Goal: Register for event/course

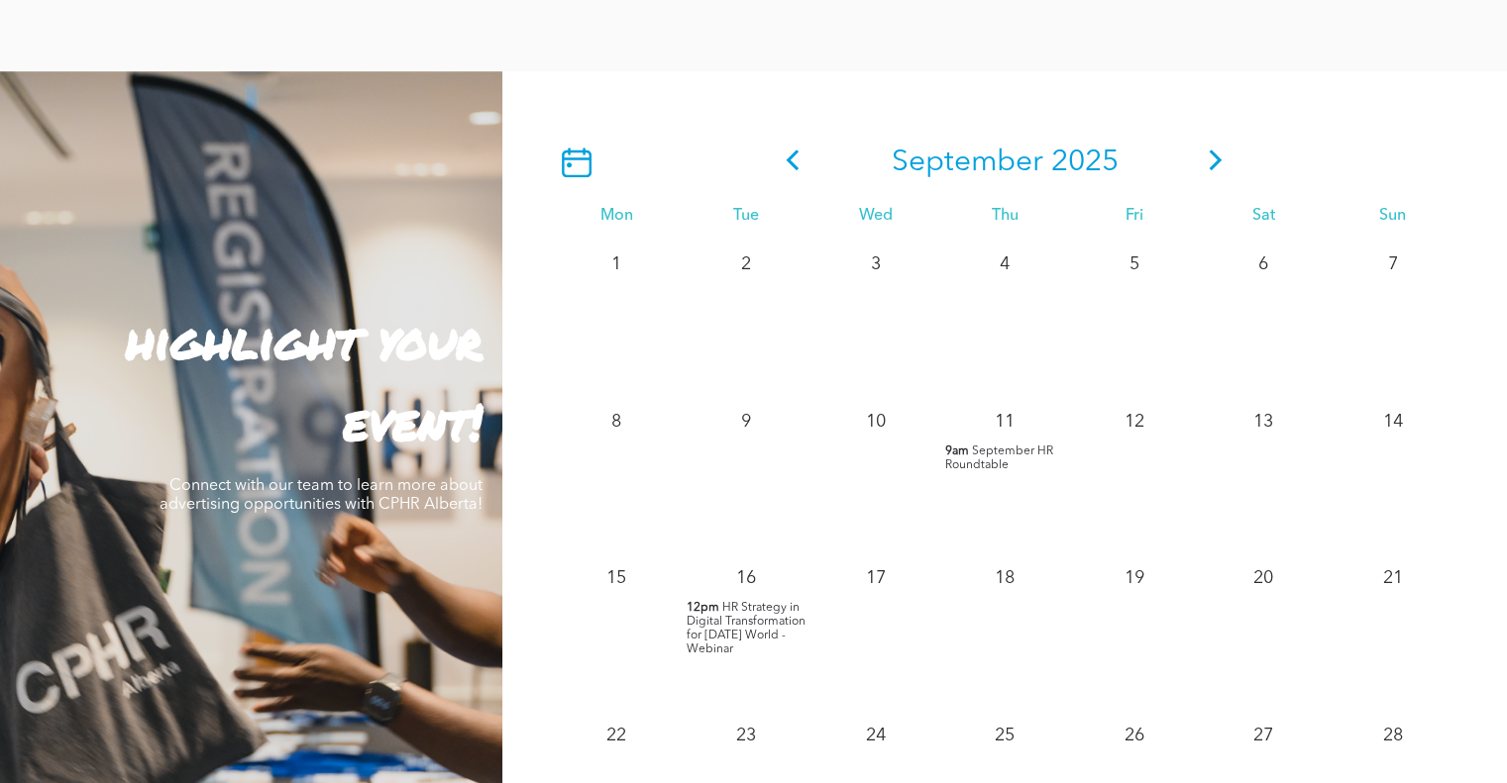
scroll to position [1659, 0]
click at [1210, 157] on icon at bounding box center [1215, 161] width 13 height 21
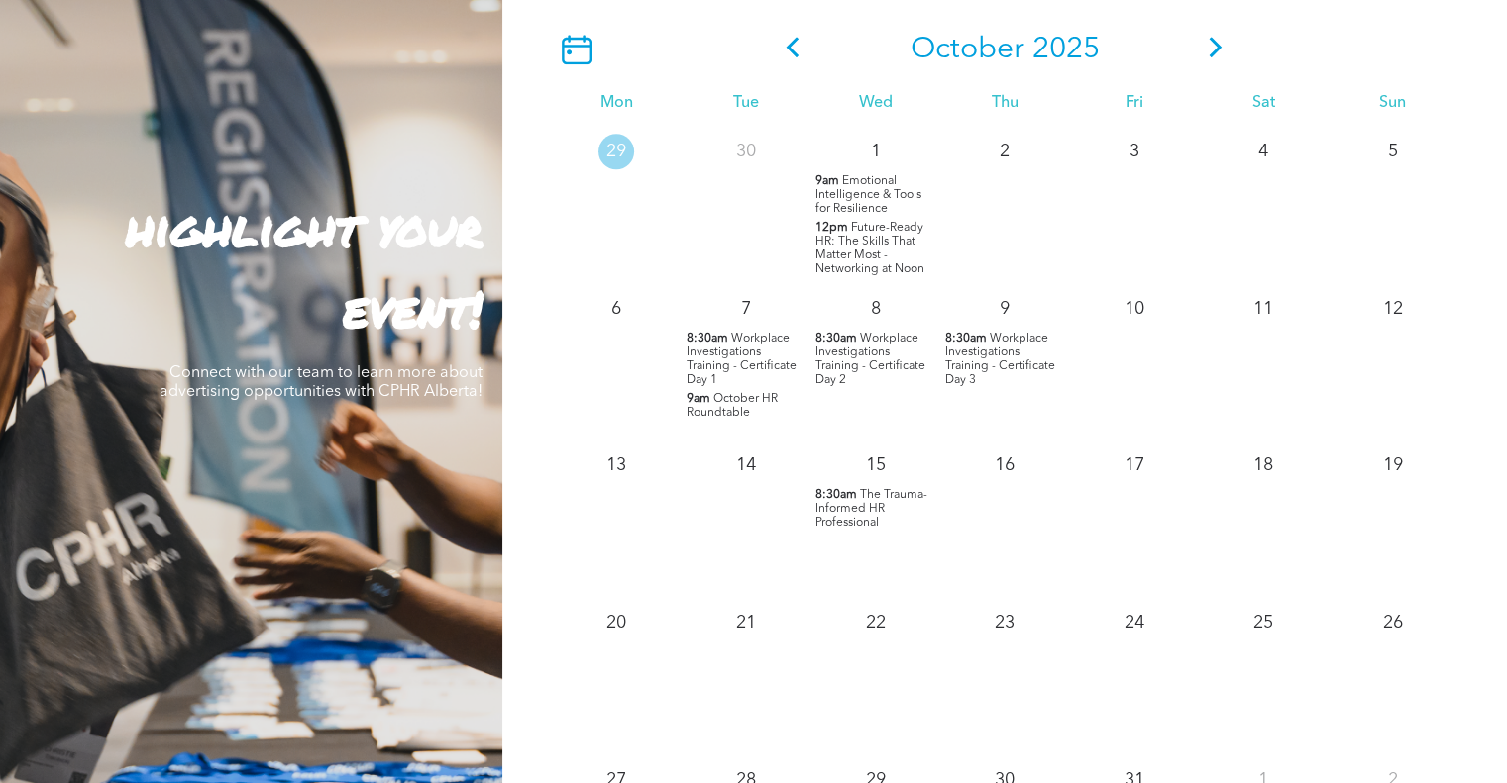
scroll to position [1775, 0]
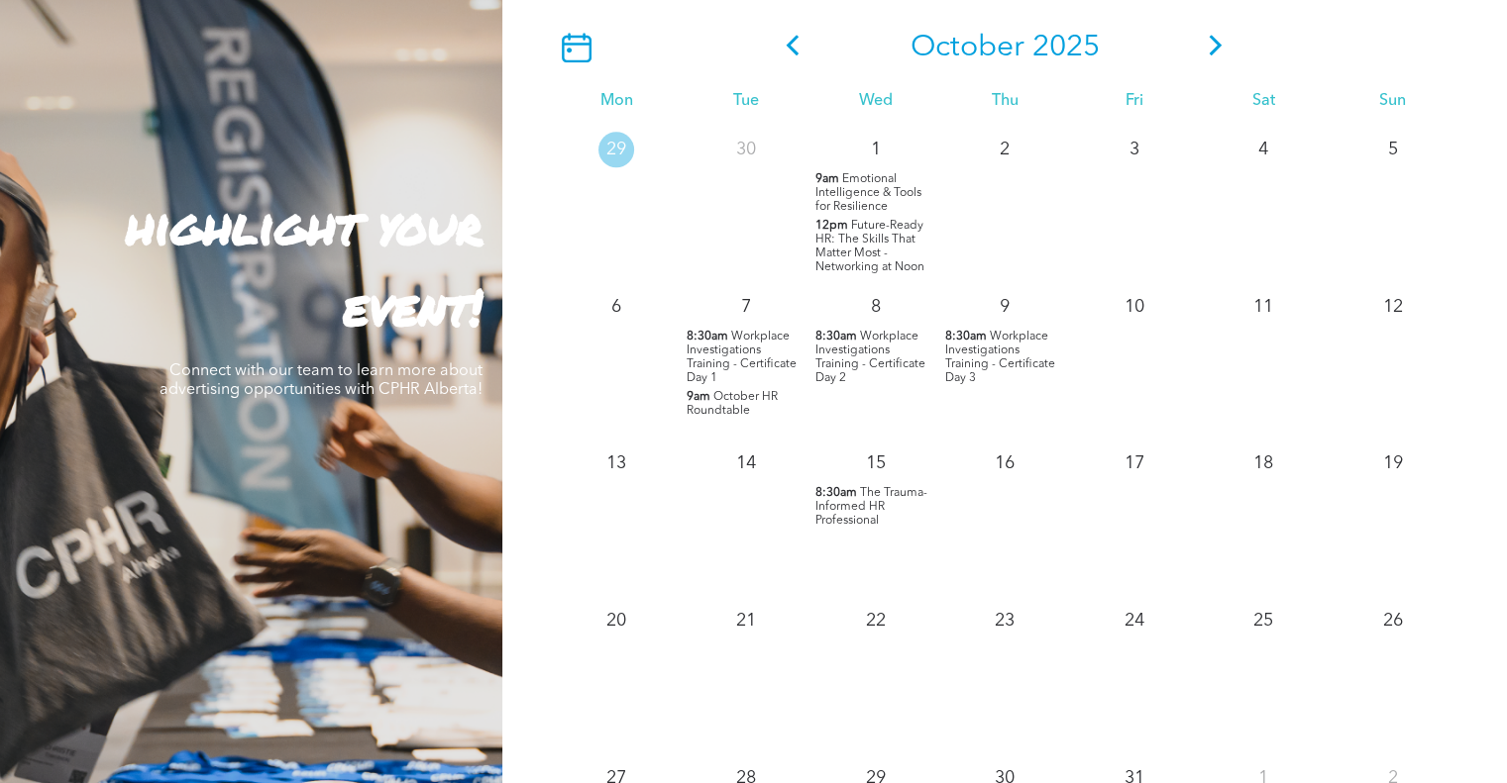
click at [966, 359] on span "Workplace Investigations Training - Certificate Day 3" at bounding box center [1000, 357] width 110 height 53
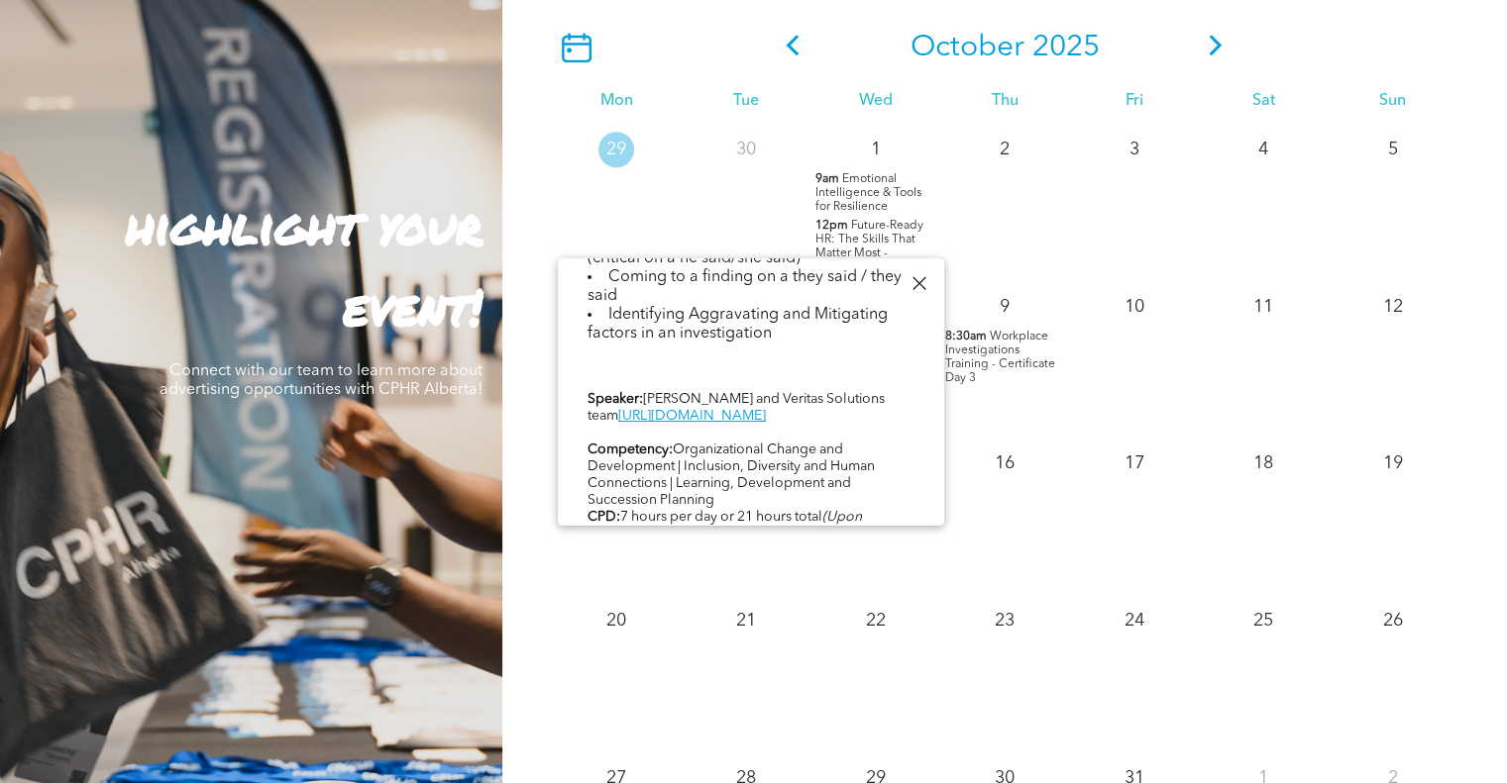
scroll to position [828, 0]
click at [750, 419] on link "[URL][DOMAIN_NAME]" at bounding box center [692, 412] width 148 height 14
click at [918, 276] on div at bounding box center [918, 283] width 27 height 27
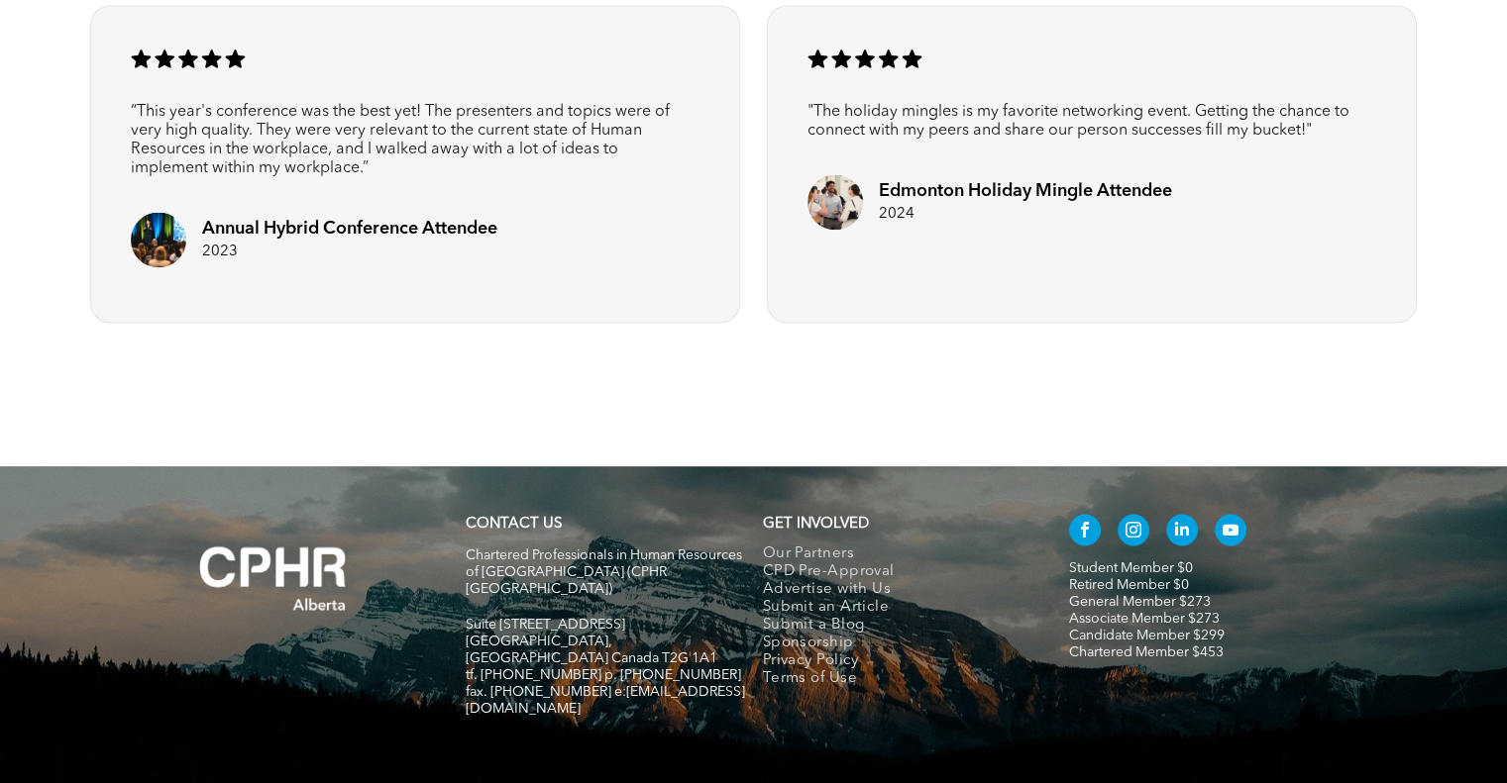
scroll to position [2989, 0]
click at [976, 378] on div at bounding box center [753, 401] width 1189 height 99
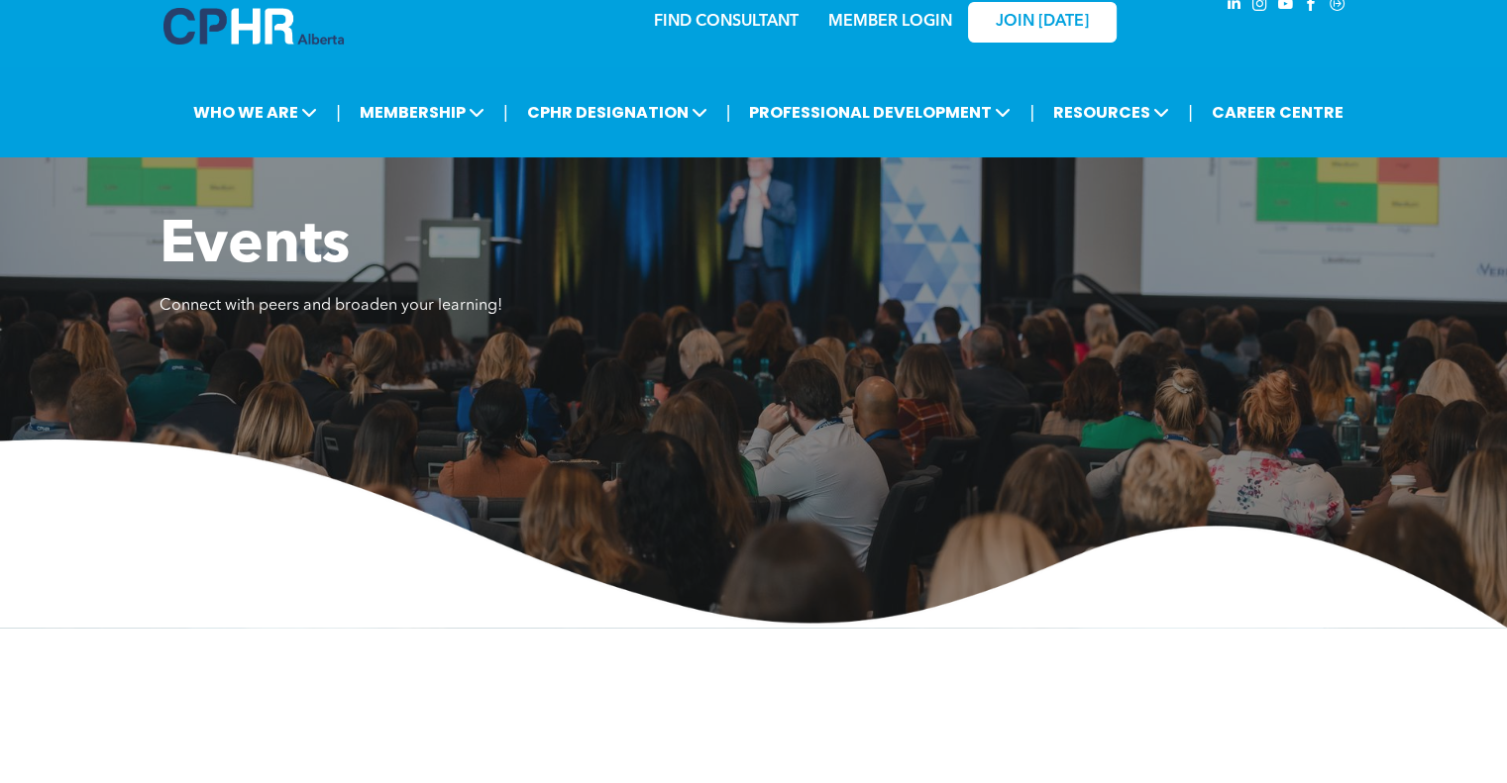
scroll to position [0, 0]
